Goal: Transaction & Acquisition: Book appointment/travel/reservation

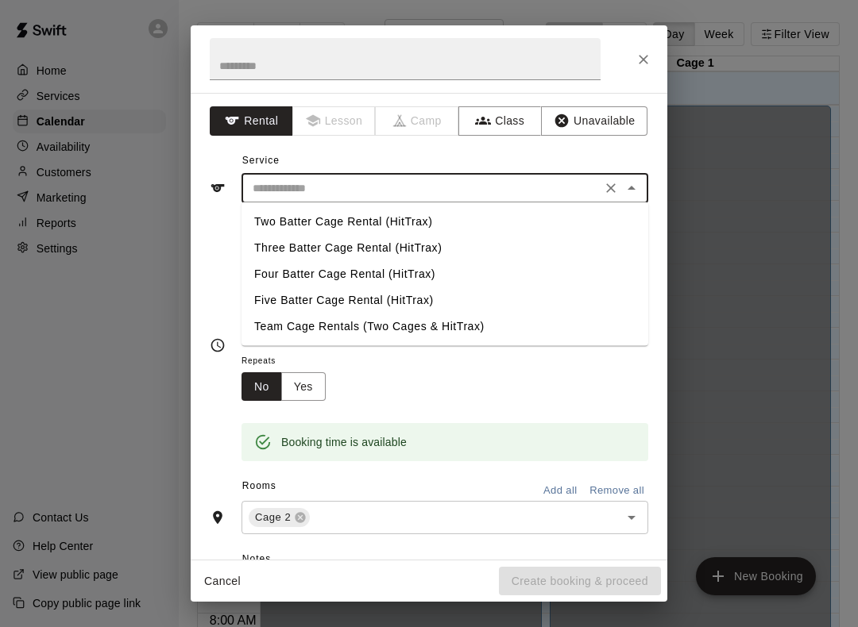
scroll to position [841, 0]
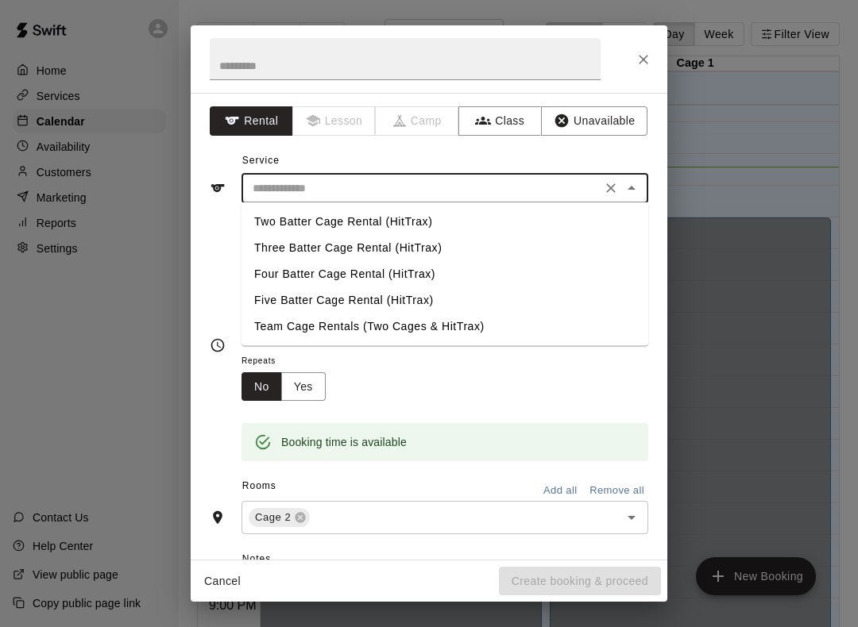
click at [380, 221] on li "Two Batter Cage Rental (HitTrax)" at bounding box center [444, 222] width 407 height 26
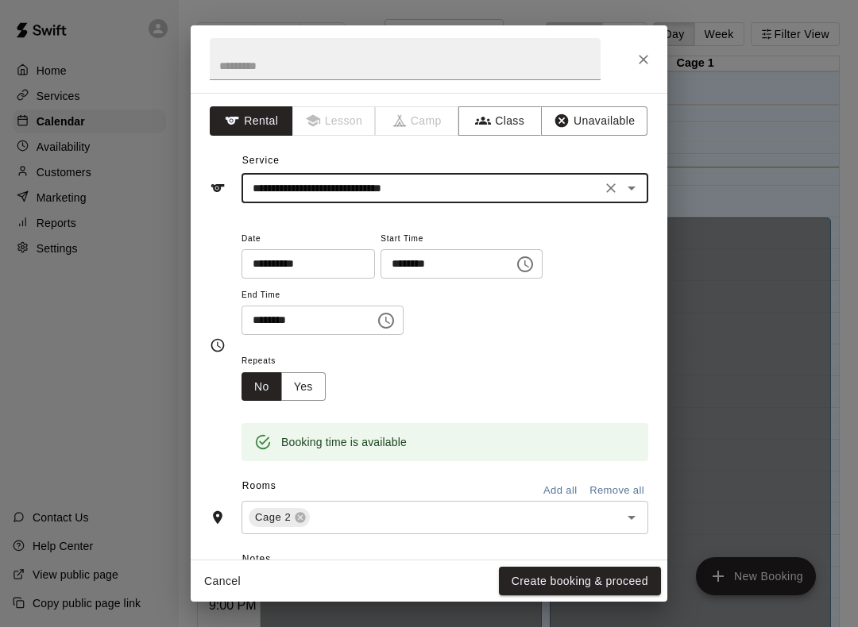
type input "**********"
click at [441, 260] on input "********" at bounding box center [441, 263] width 122 height 29
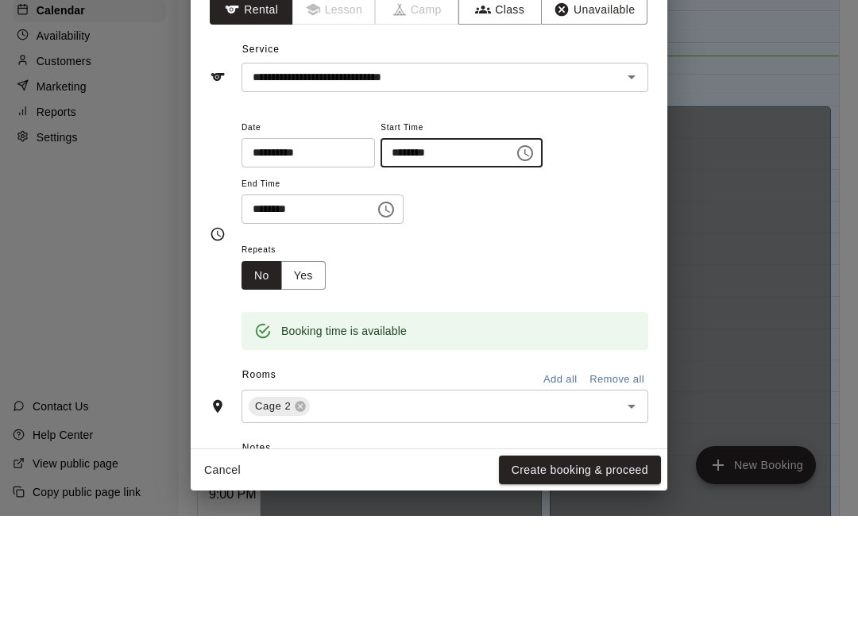
click at [515, 255] on icon "Choose time, selected time is 2:30 PM" at bounding box center [524, 264] width 19 height 19
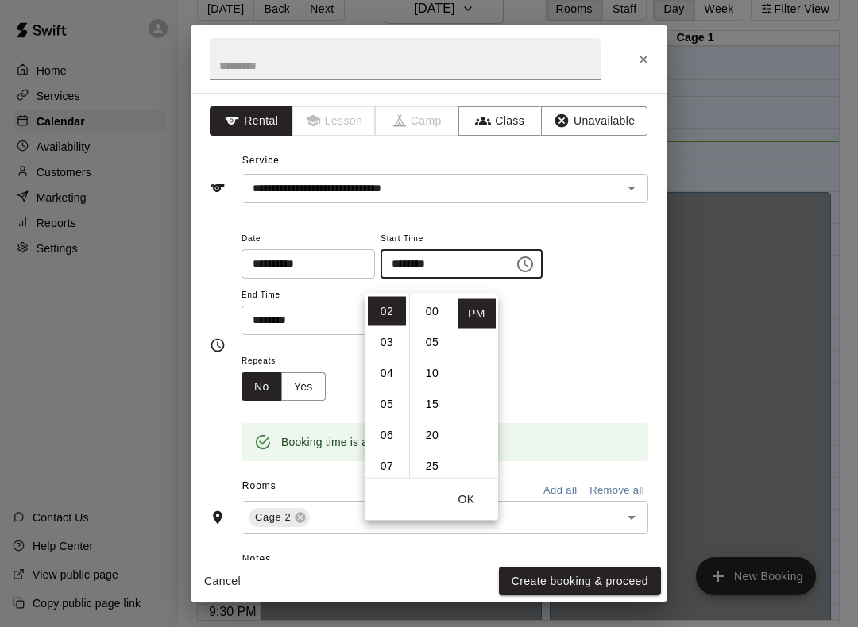
scroll to position [0, 0]
click at [426, 297] on li "00" at bounding box center [432, 311] width 38 height 29
type input "********"
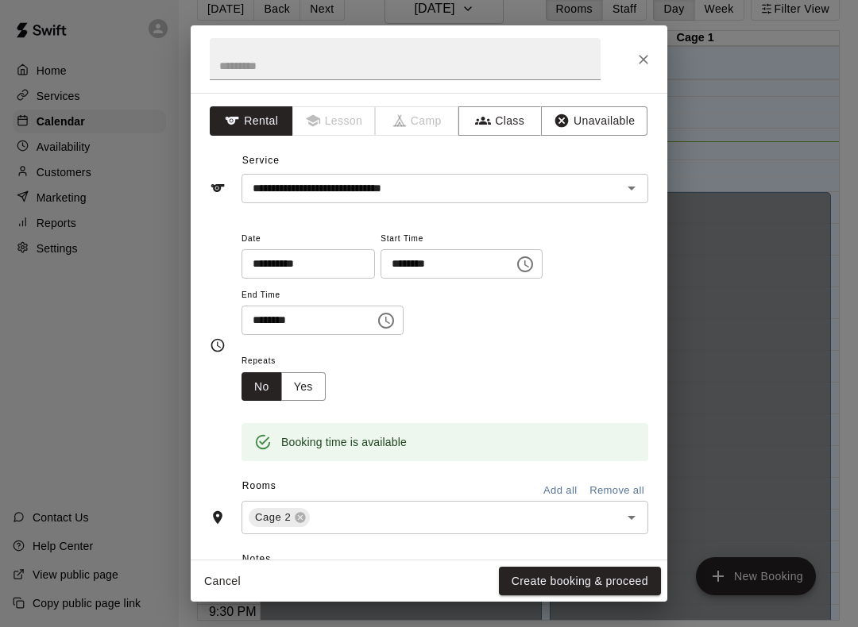
click at [563, 316] on div "**********" at bounding box center [444, 282] width 407 height 107
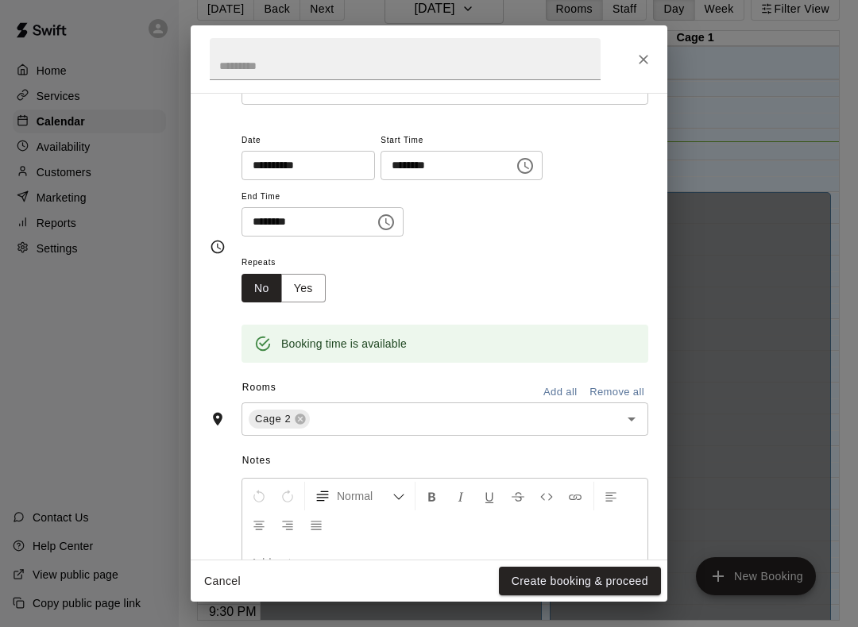
scroll to position [98, 0]
click at [370, 210] on button "Choose time, selected time is 2:45 PM" at bounding box center [386, 223] width 32 height 32
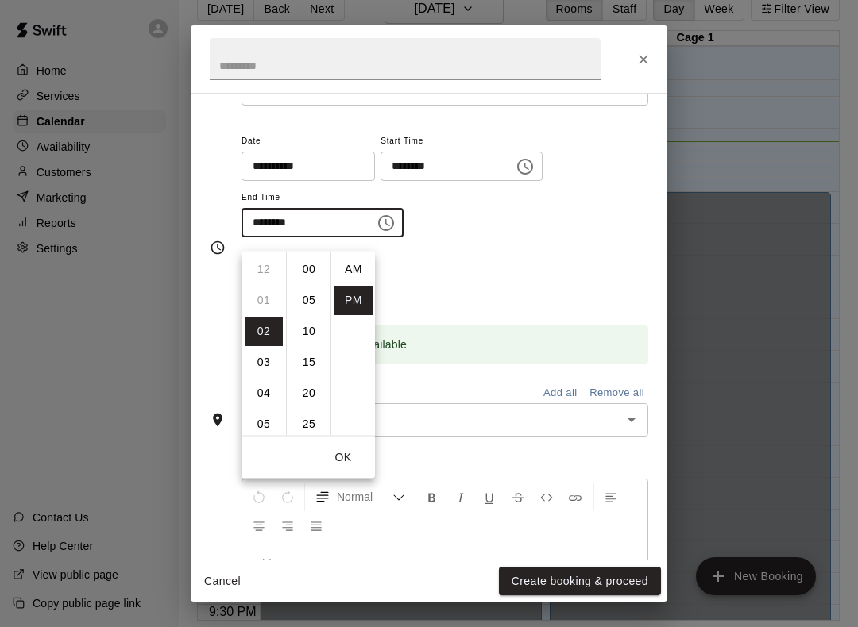
scroll to position [29, 0]
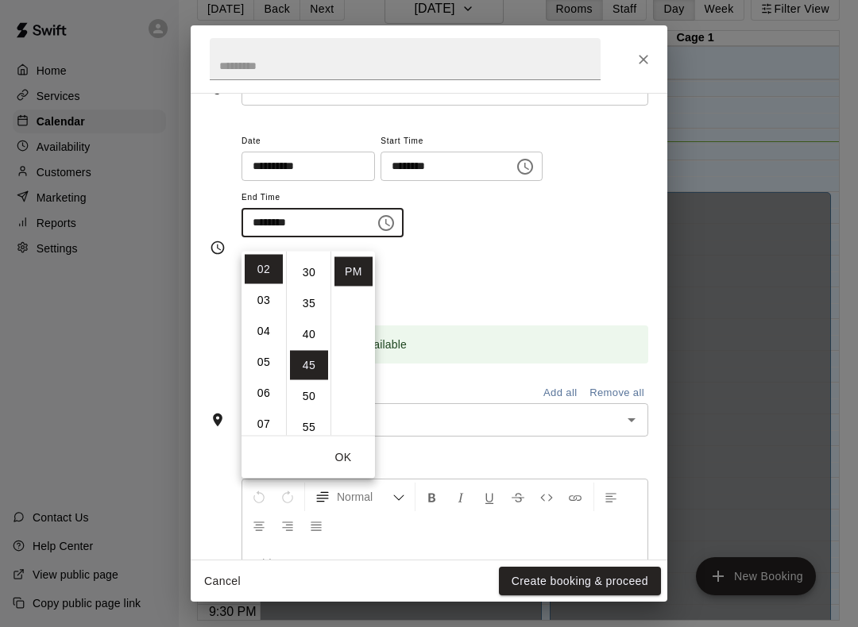
click at [306, 259] on li "30" at bounding box center [309, 272] width 38 height 29
type input "********"
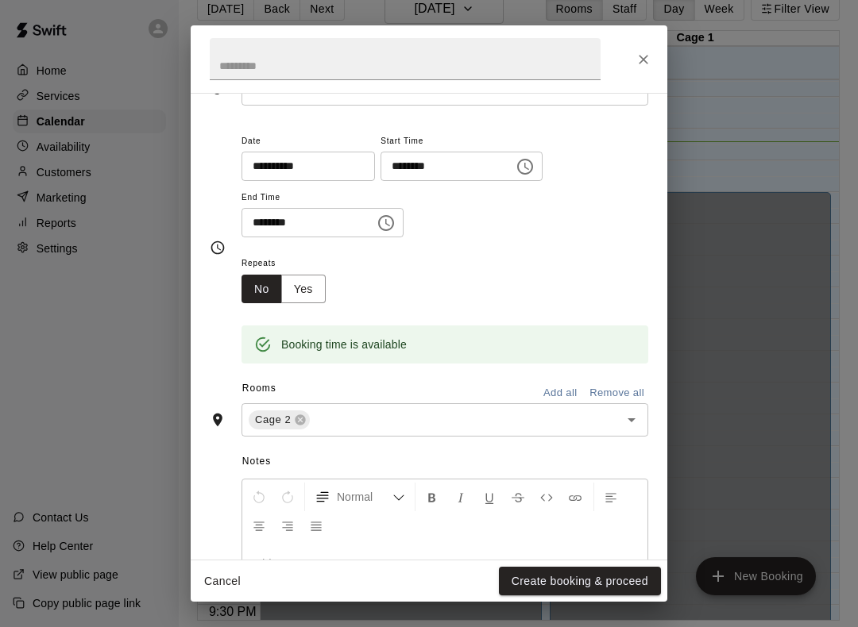
click at [476, 264] on div "Repeats No Yes" at bounding box center [444, 278] width 407 height 50
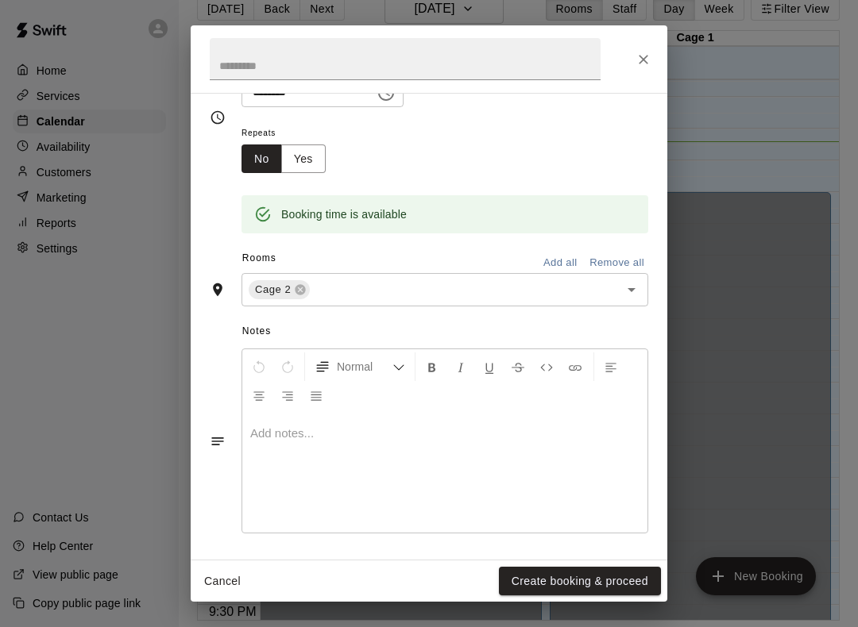
scroll to position [227, 0]
click at [600, 279] on div at bounding box center [619, 290] width 41 height 22
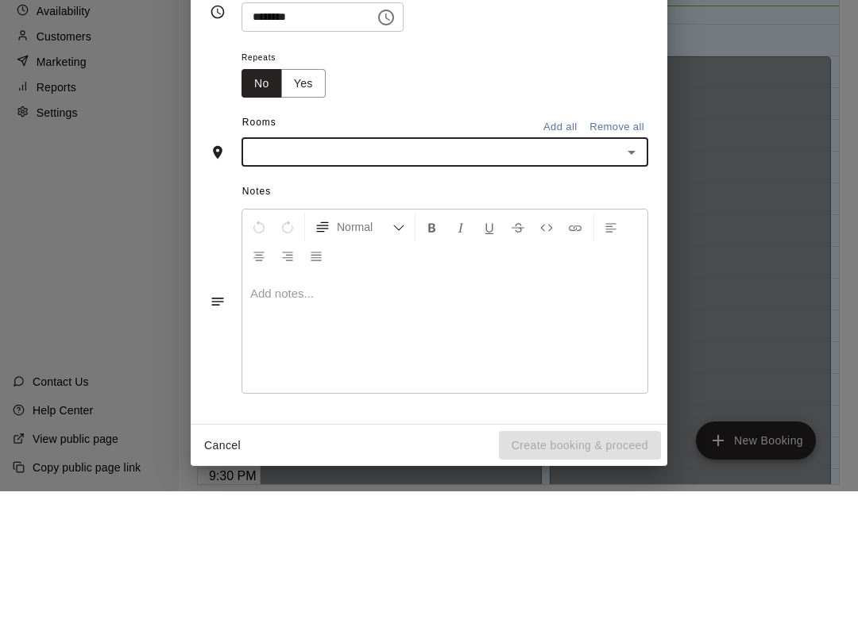
scroll to position [163, 0]
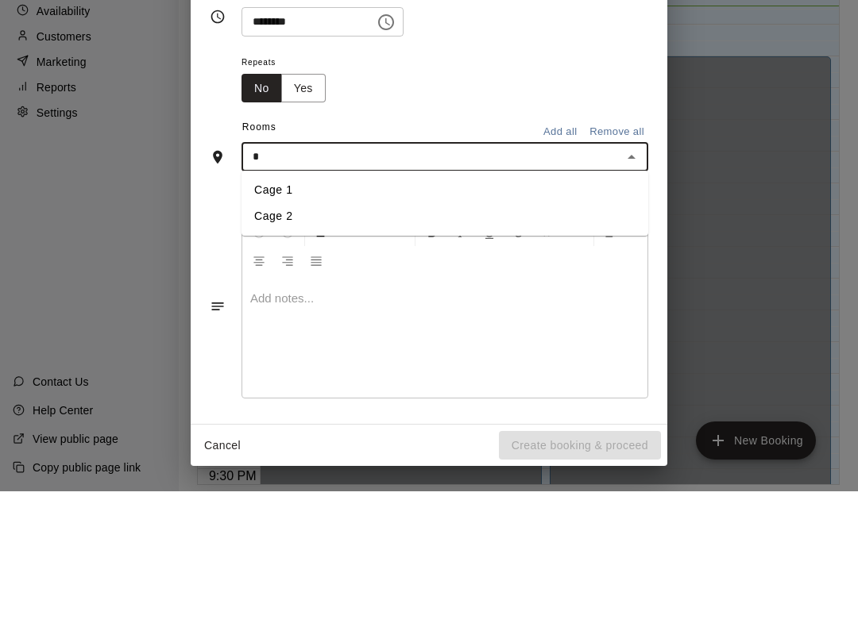
type input "**"
click at [291, 313] on li "Cage 1" at bounding box center [444, 326] width 407 height 26
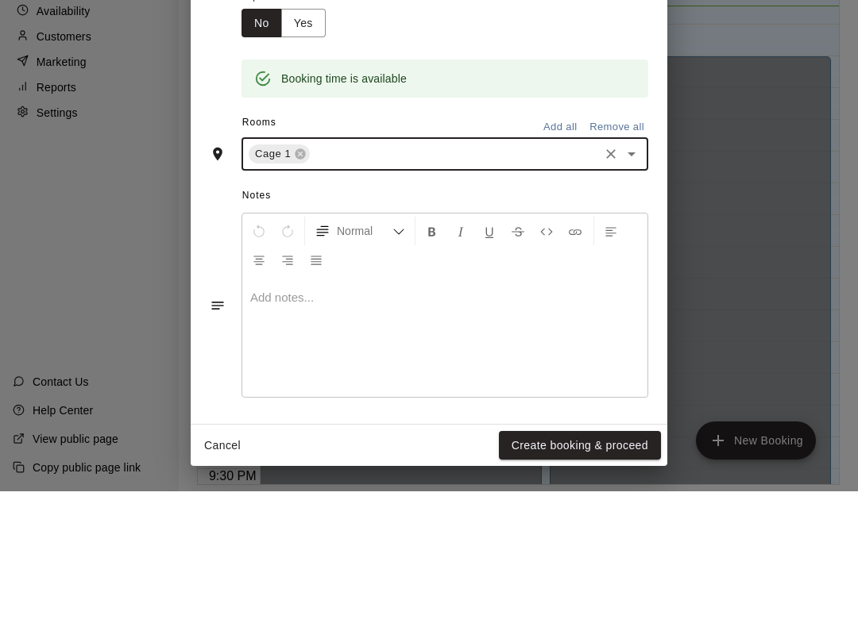
scroll to position [227, 0]
click at [725, 223] on div "**********" at bounding box center [429, 313] width 858 height 627
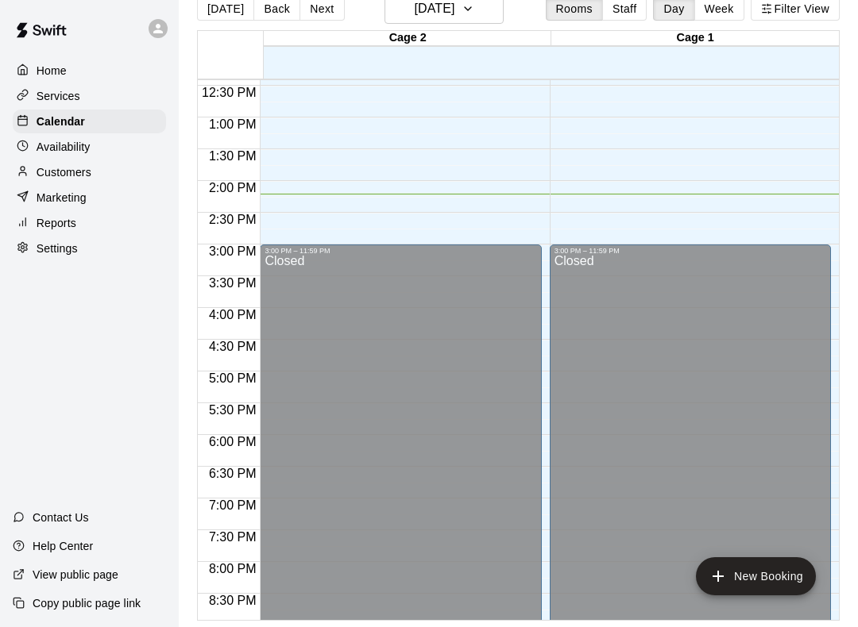
scroll to position [784, 0]
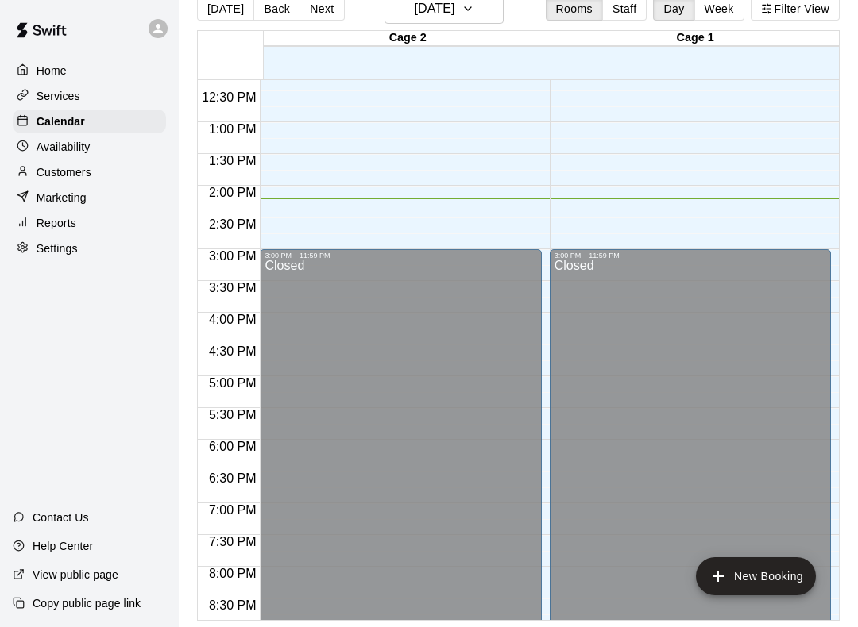
click at [572, 209] on div "12:00 AM – 10:00 AM Closed 11:00 AM – 12:00 PM [PERSON_NAME] Two Batter Cage Re…" at bounding box center [689, 58] width 281 height 1525
click at [626, 188] on span "2:00 PM – 2:15 PM" at bounding box center [594, 193] width 82 height 11
click at [662, 208] on div "12:00 AM – 10:00 AM Closed 11:00 AM – 12:00 PM [PERSON_NAME] Two Batter Cage Re…" at bounding box center [689, 58] width 281 height 1525
click at [656, 195] on div "12:00 AM – 10:00 AM Closed 11:00 AM – 12:00 PM [PERSON_NAME] Two Batter Cage Re…" at bounding box center [689, 58] width 281 height 1525
click at [655, 195] on div "12:00 AM – 10:00 AM Closed 11:00 AM – 12:00 PM [PERSON_NAME] Two Batter Cage Re…" at bounding box center [689, 58] width 281 height 1525
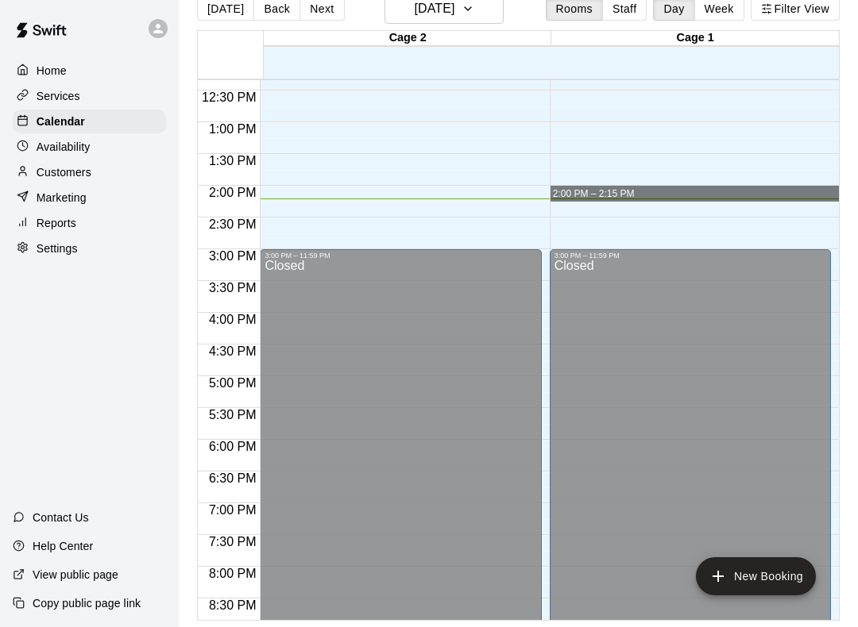
click at [660, 186] on div "2:00 PM – 2:15 PM" at bounding box center [693, 194] width 289 height 16
click at [768, 570] on button "New Booking" at bounding box center [756, 576] width 120 height 38
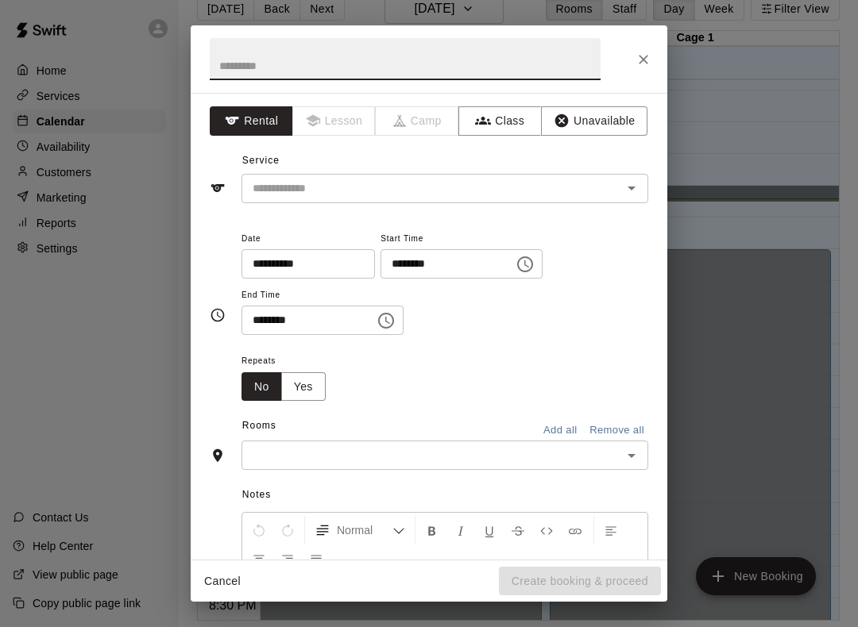
click at [605, 451] on input "text" at bounding box center [431, 455] width 371 height 20
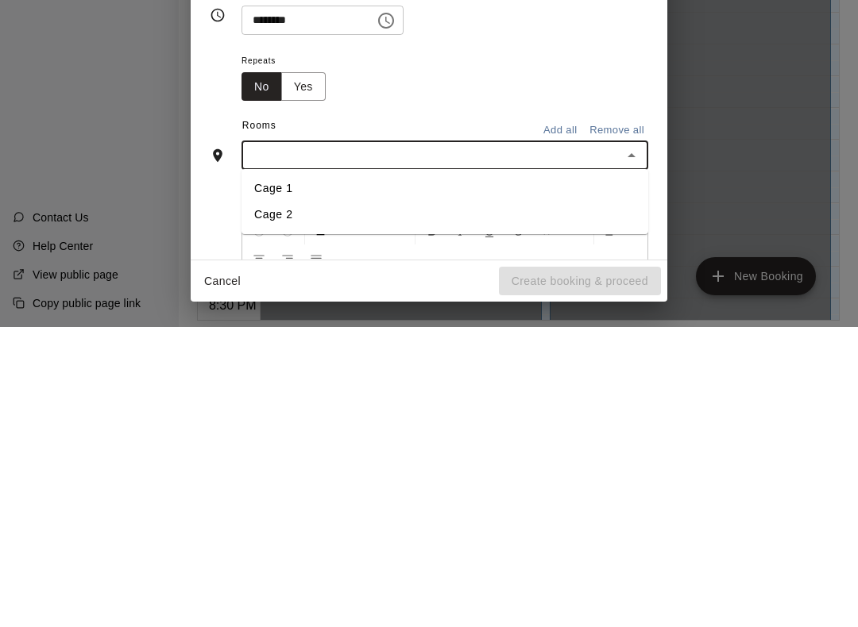
click at [294, 476] on li "Cage 1" at bounding box center [444, 489] width 407 height 26
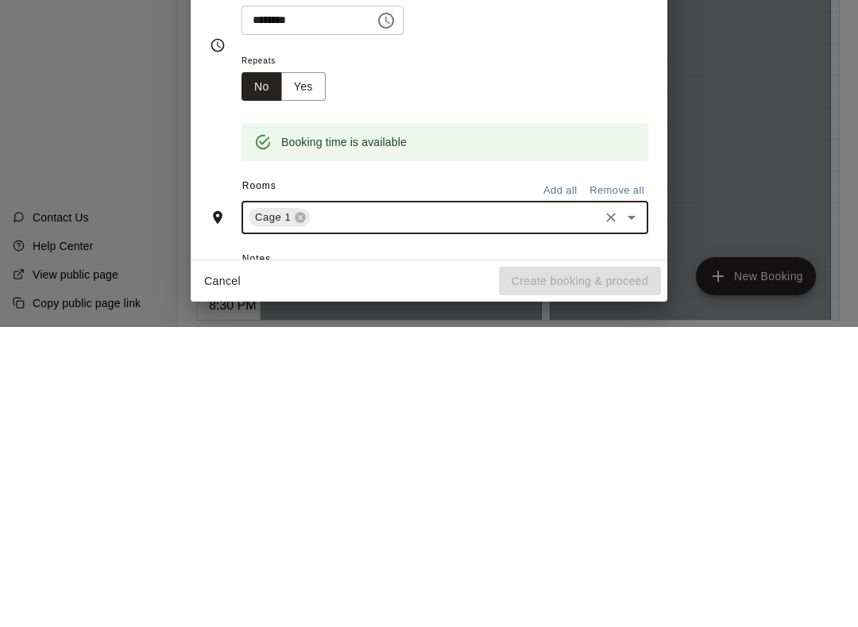
click at [554, 351] on div "Repeats No Yes" at bounding box center [444, 376] width 407 height 50
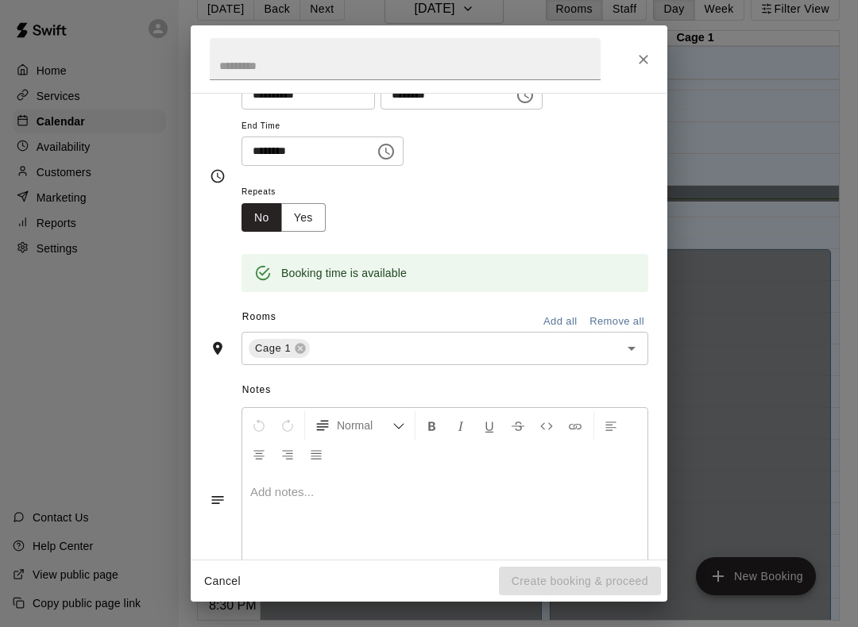
scroll to position [75, 0]
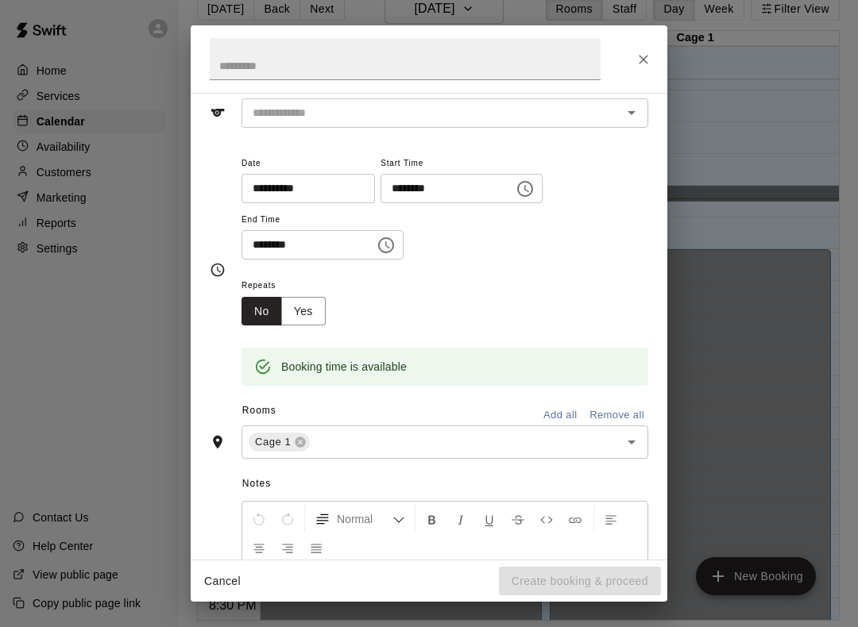
click at [579, 108] on input "text" at bounding box center [421, 113] width 350 height 20
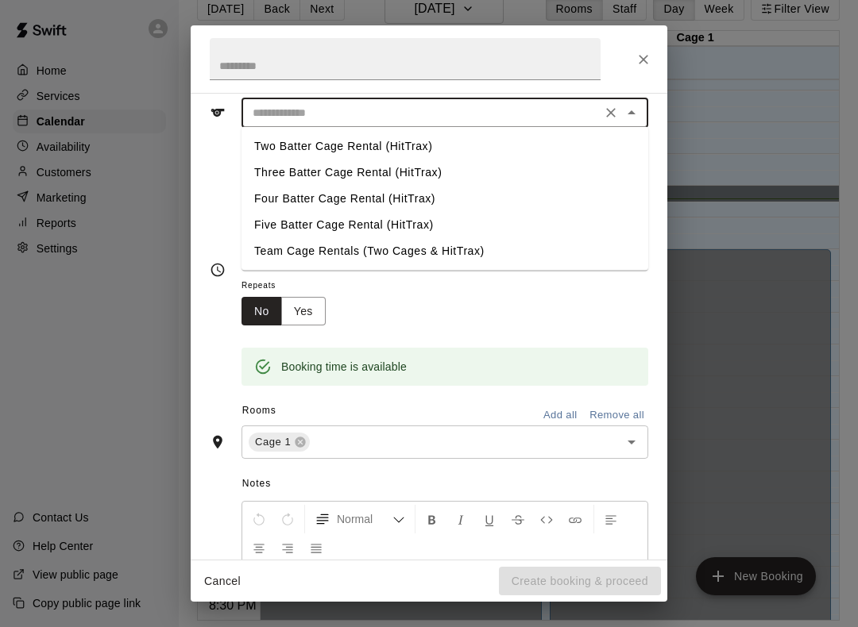
click at [377, 141] on li "Two Batter Cage Rental (HitTrax)" at bounding box center [444, 146] width 407 height 26
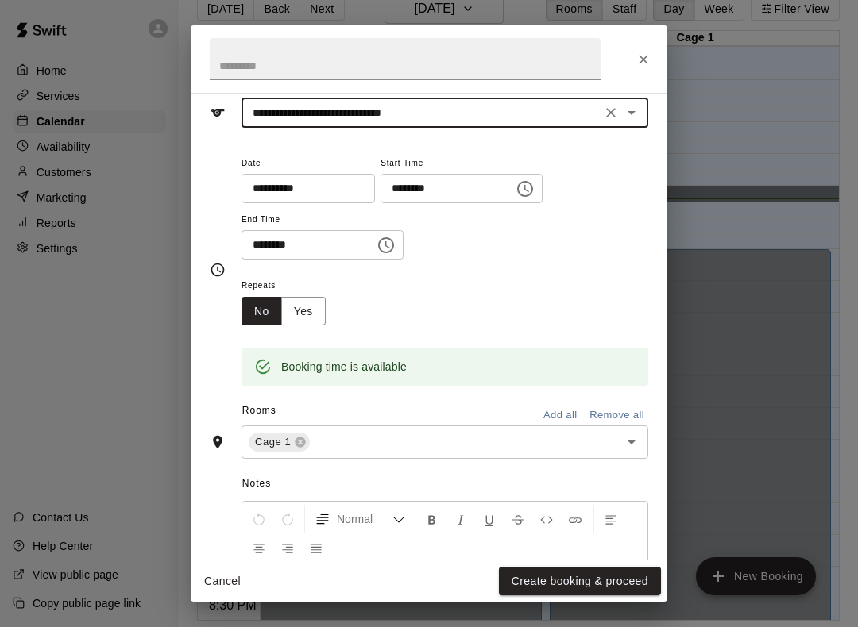
type input "**********"
click at [575, 220] on div "**********" at bounding box center [444, 206] width 407 height 107
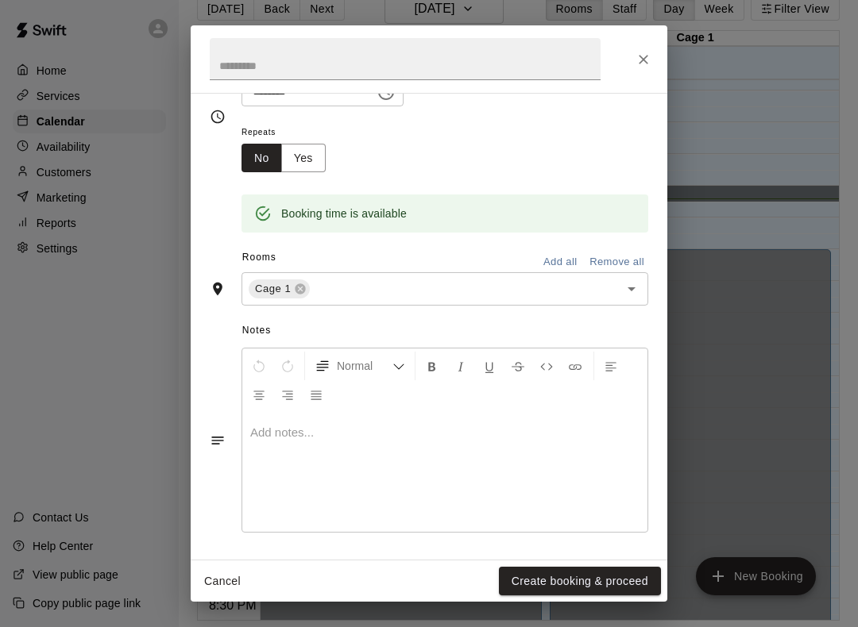
scroll to position [227, 0]
click at [579, 578] on button "Create booking & proceed" at bounding box center [580, 581] width 162 height 29
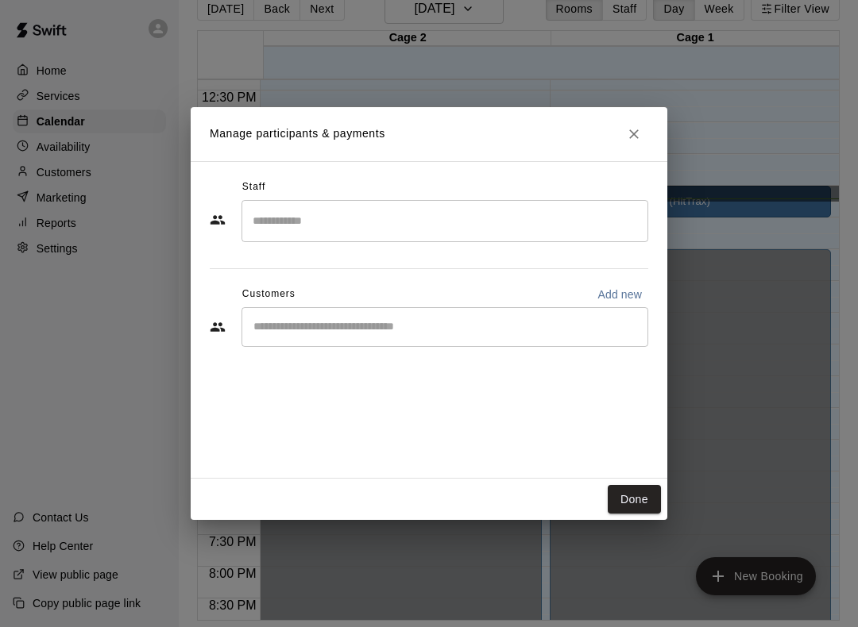
click at [630, 146] on button "Close" at bounding box center [633, 134] width 29 height 29
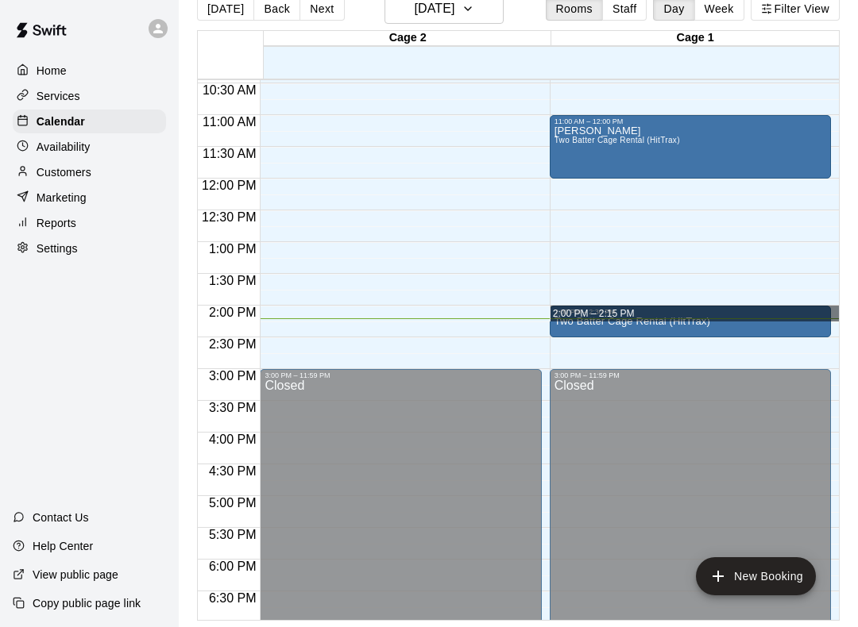
scroll to position [655, 0]
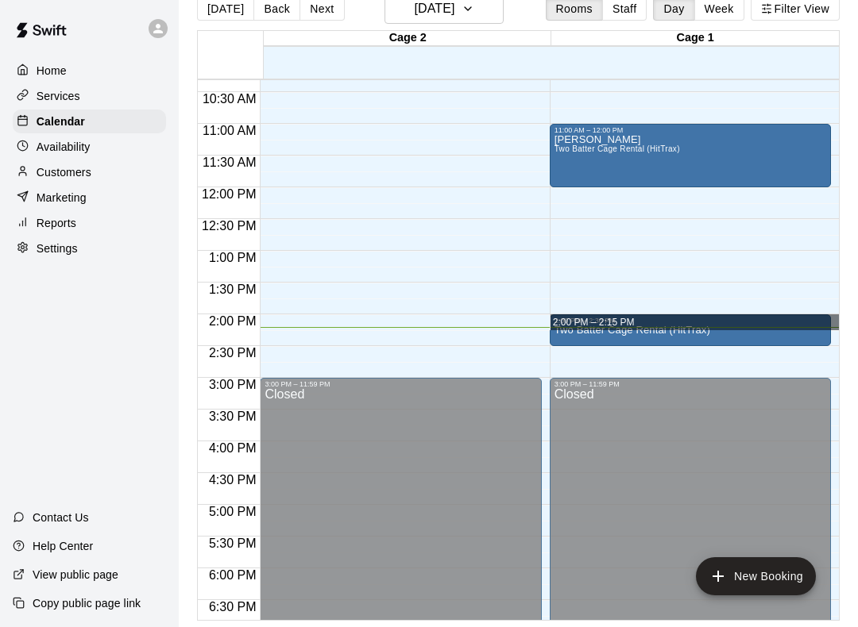
click at [746, 272] on div "12:00 AM – 10:00 AM Closed 11:00 AM – 12:00 PM [PERSON_NAME] Two Batter Cage Re…" at bounding box center [689, 187] width 281 height 1525
click at [713, 314] on div "2:00 PM – 2:15 PM" at bounding box center [693, 322] width 289 height 16
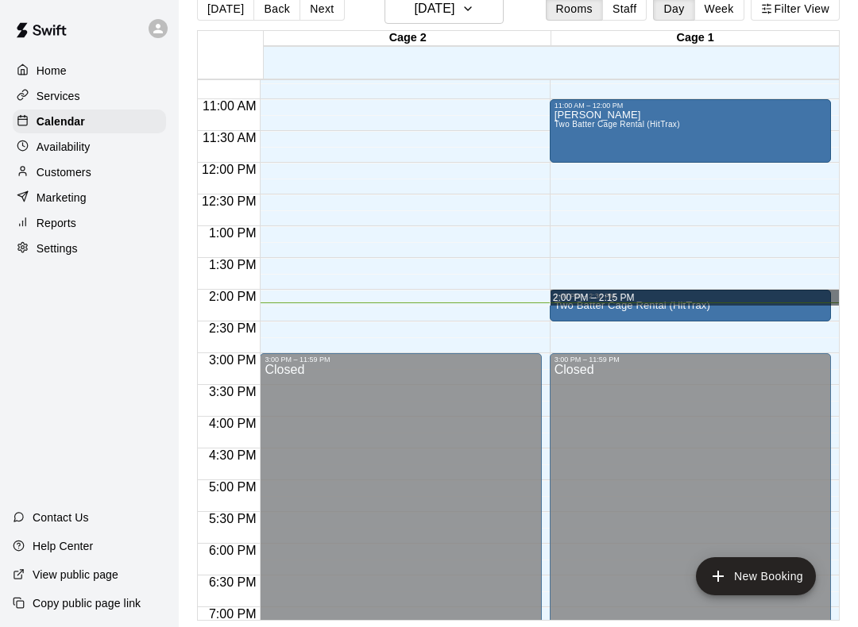
scroll to position [681, 0]
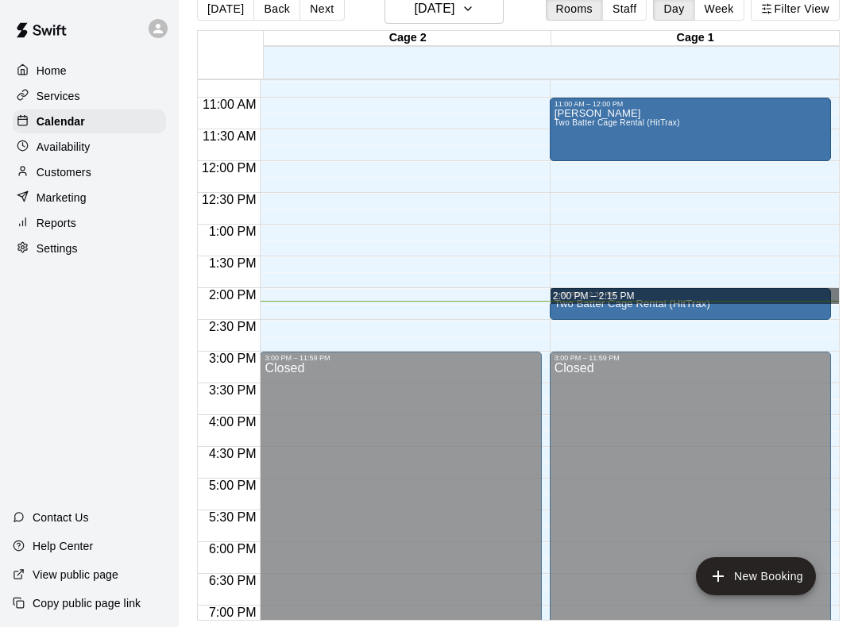
click at [667, 288] on div "2:00 PM – 2:15 PM" at bounding box center [693, 296] width 289 height 16
click at [659, 288] on div "2:00 PM – 2:15 PM" at bounding box center [693, 296] width 289 height 16
click at [818, 291] on div "2:00 PM – 2:30 PM" at bounding box center [690, 295] width 272 height 8
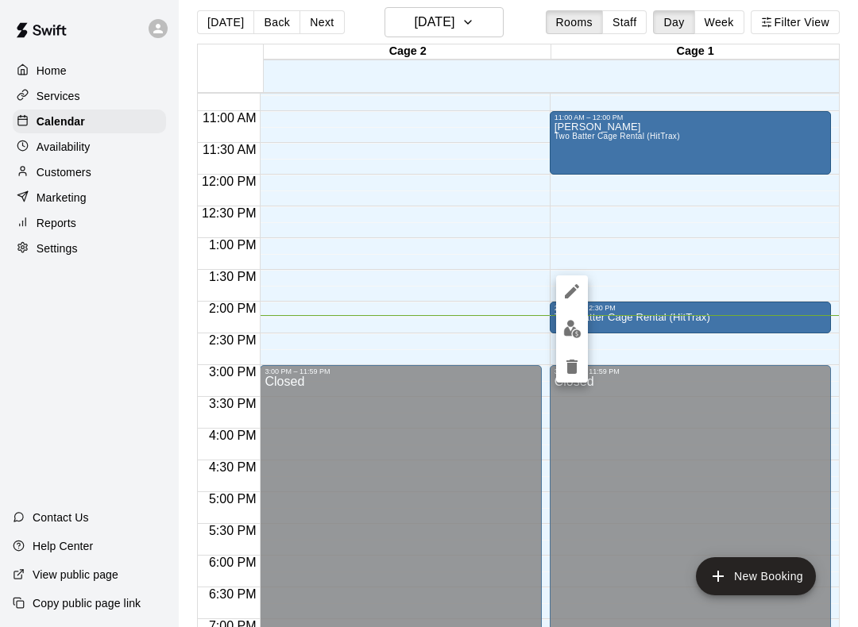
scroll to position [11, 0]
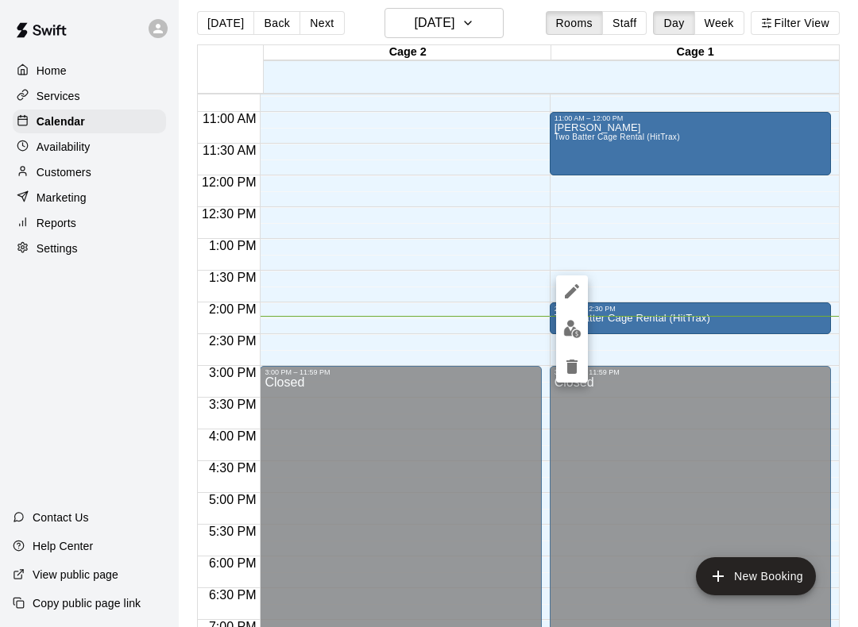
click at [704, 253] on div at bounding box center [429, 313] width 858 height 627
